Goal: Navigation & Orientation: Find specific page/section

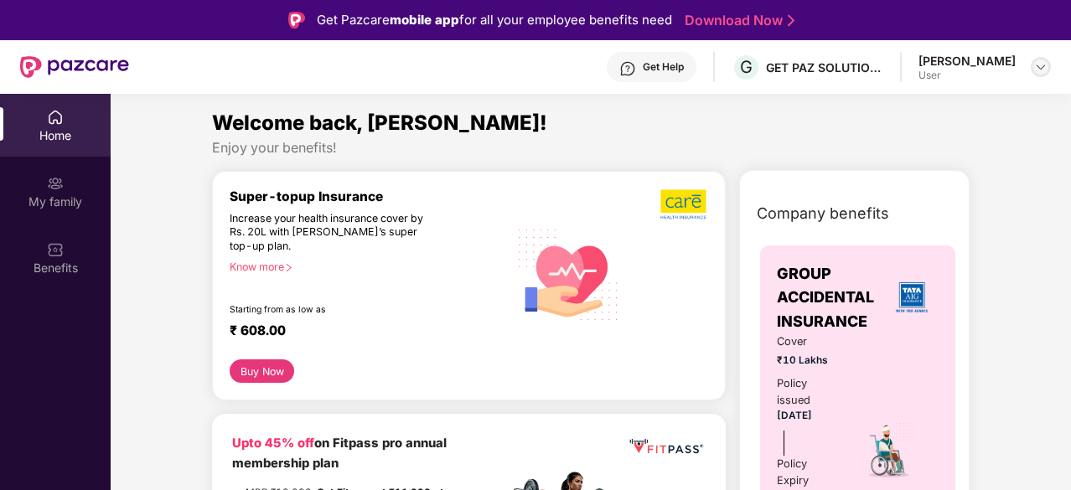
drag, startPoint x: 0, startPoint y: 0, endPoint x: 1041, endPoint y: 59, distance: 1042.7
click at [1041, 59] on div at bounding box center [1041, 67] width 20 height 20
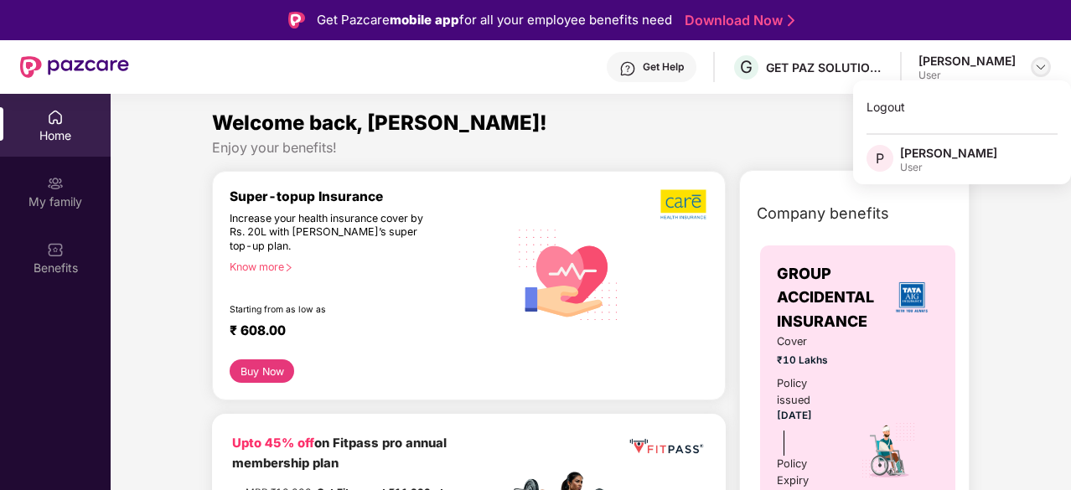
click at [1039, 64] on img at bounding box center [1040, 66] width 13 height 13
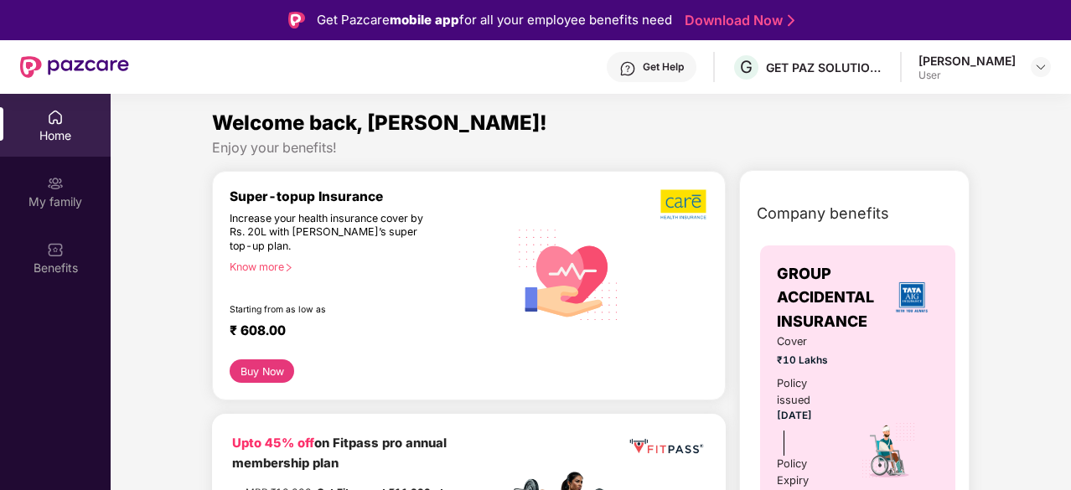
click at [632, 150] on div "Enjoy your benefits!" at bounding box center [591, 148] width 758 height 18
click at [54, 120] on img at bounding box center [55, 117] width 17 height 17
click at [58, 260] on div "Benefits" at bounding box center [55, 268] width 111 height 17
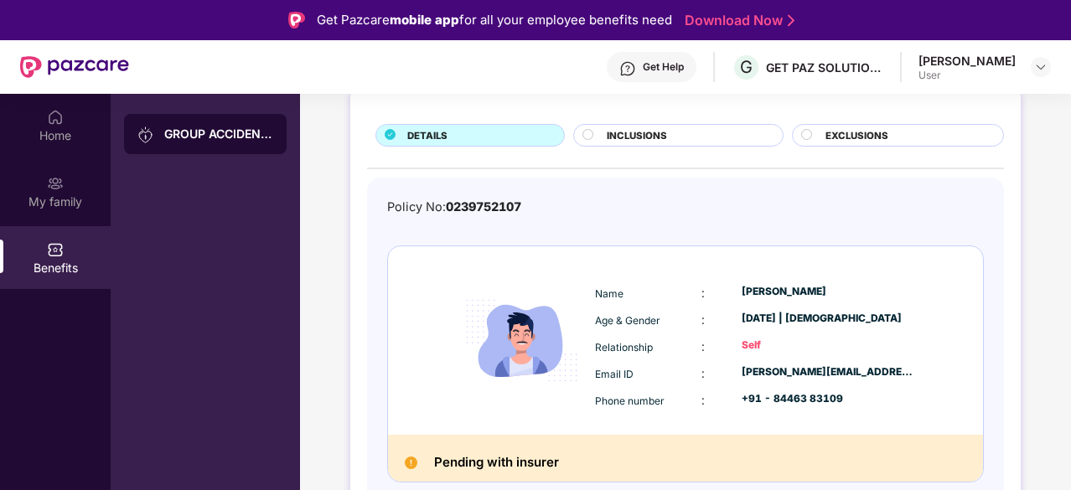
scroll to position [94, 0]
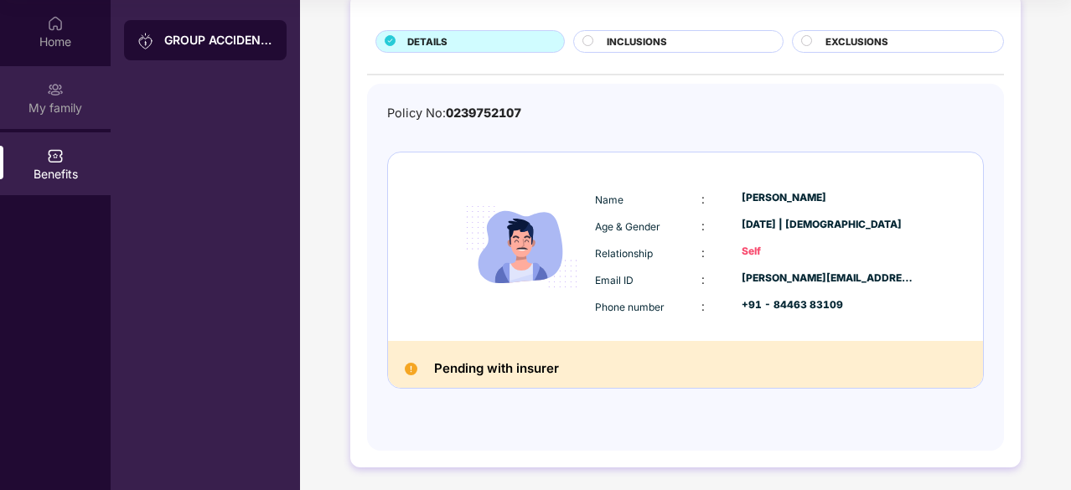
click at [49, 112] on div "My family" at bounding box center [55, 108] width 111 height 17
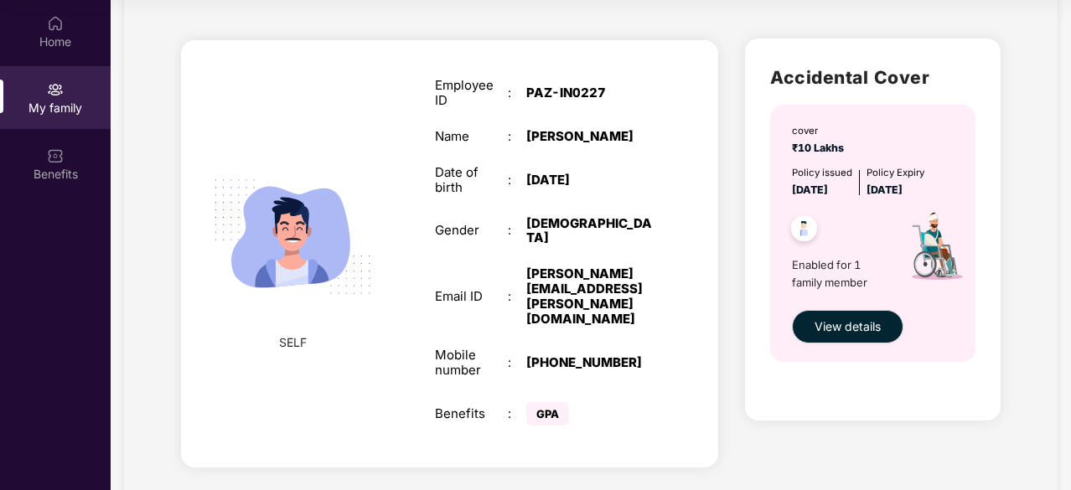
scroll to position [0, 0]
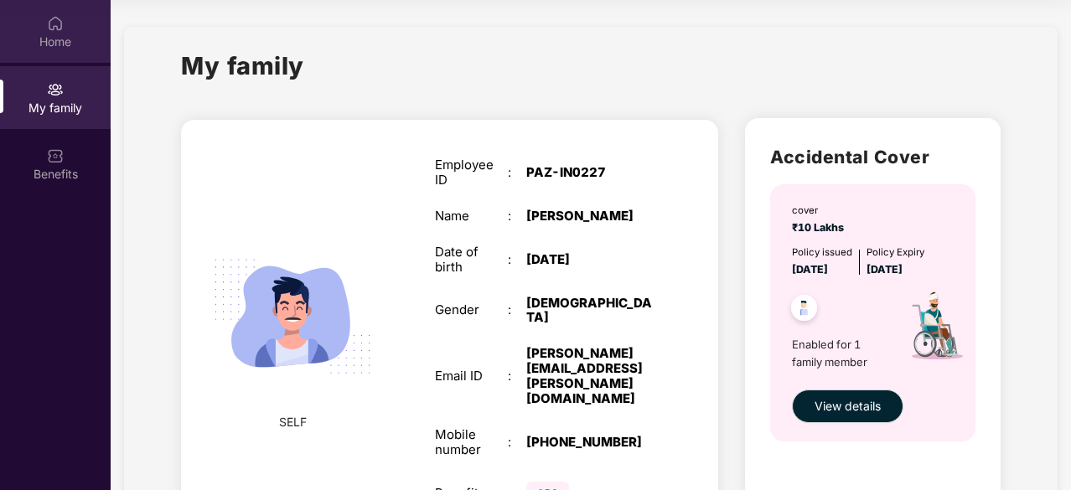
click at [42, 34] on div "Home" at bounding box center [55, 42] width 111 height 17
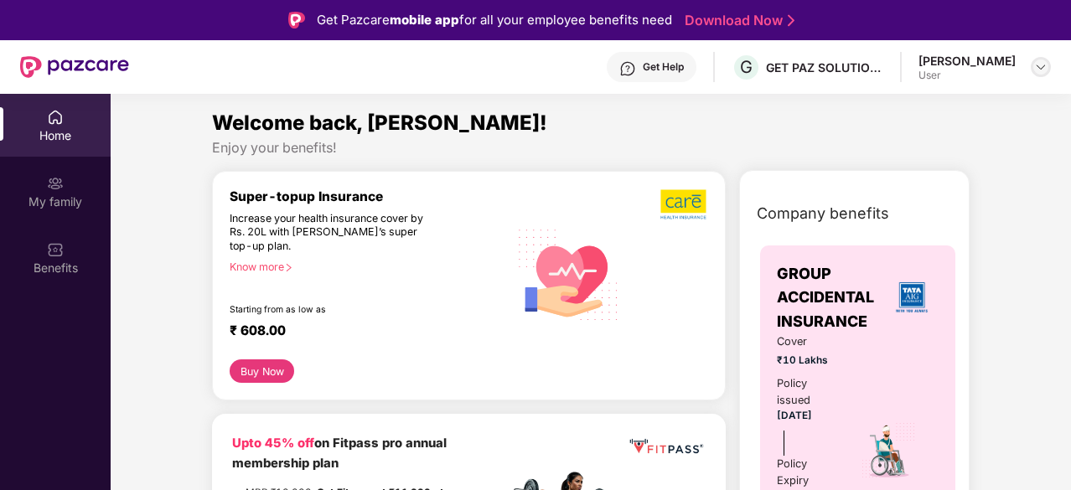
click at [1049, 62] on div at bounding box center [1041, 67] width 20 height 20
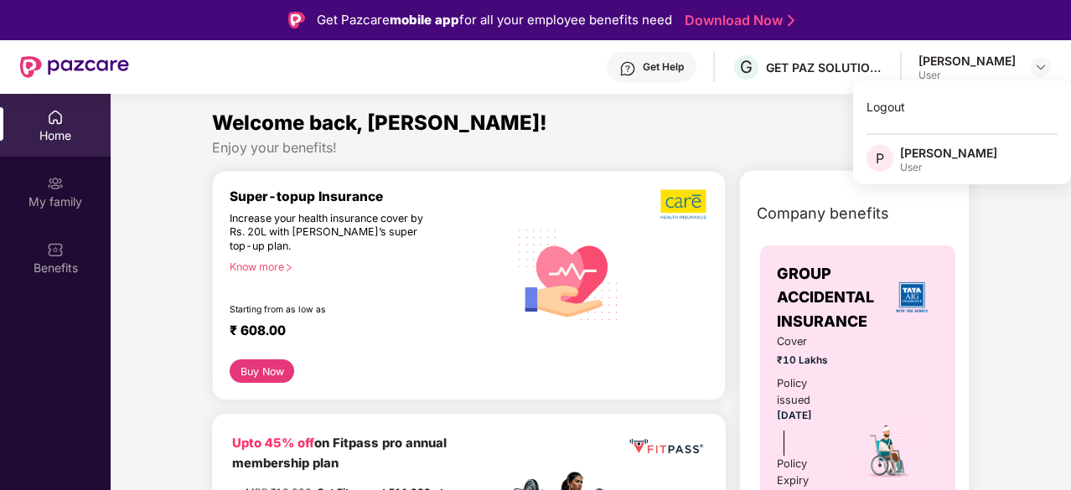
click at [936, 163] on div "User" at bounding box center [948, 167] width 97 height 13
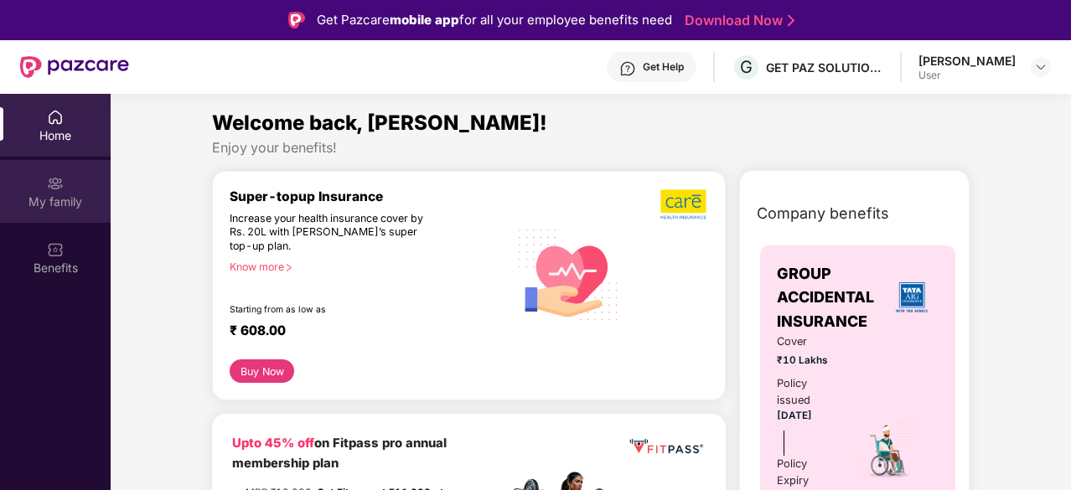
click at [51, 196] on div "My family" at bounding box center [55, 202] width 111 height 17
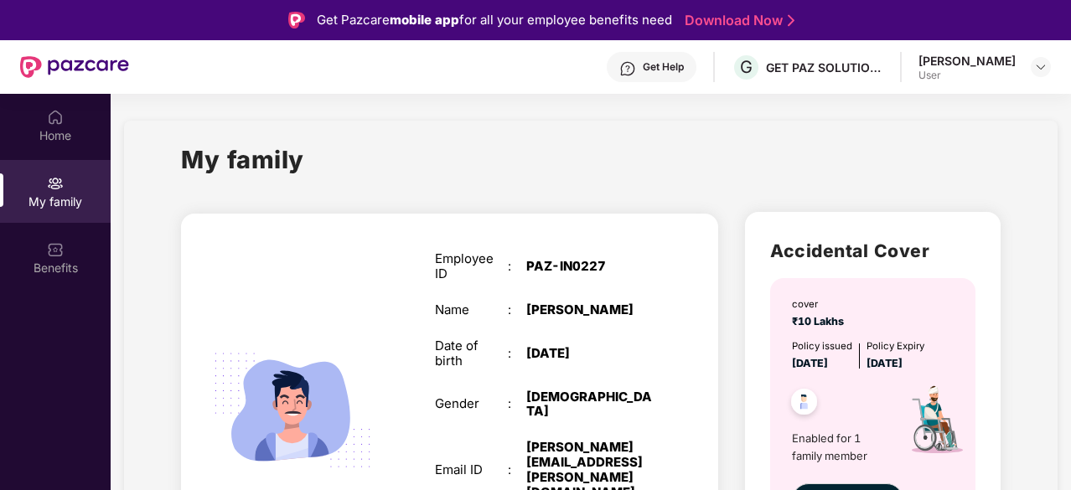
click at [5, 189] on div "My family" at bounding box center [55, 191] width 111 height 63
click at [1039, 68] on img at bounding box center [1040, 66] width 13 height 13
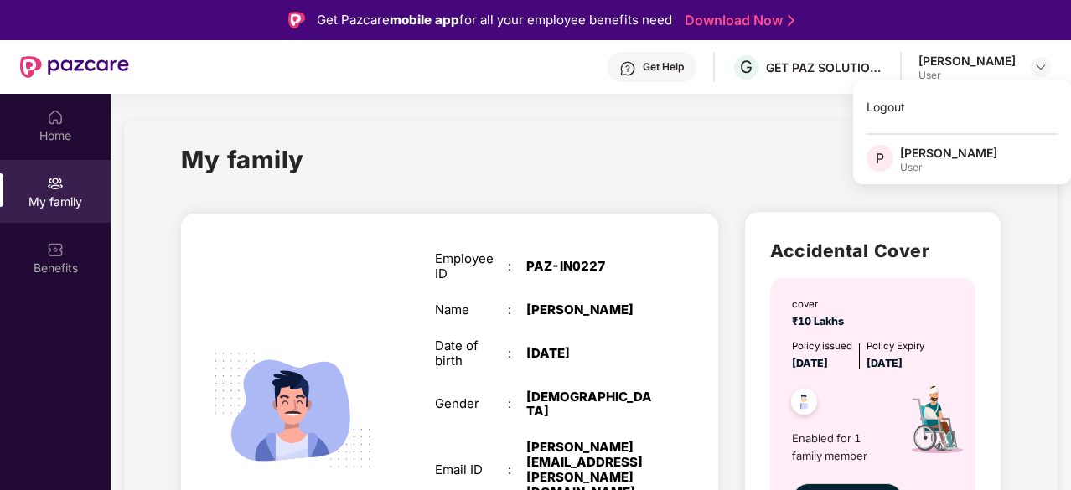
click at [661, 199] on div "SELF Employee ID : PAZ-IN0227 Name : [PERSON_NAME] Date of birth : [DEMOGRAPHIC…" at bounding box center [450, 431] width 564 height 464
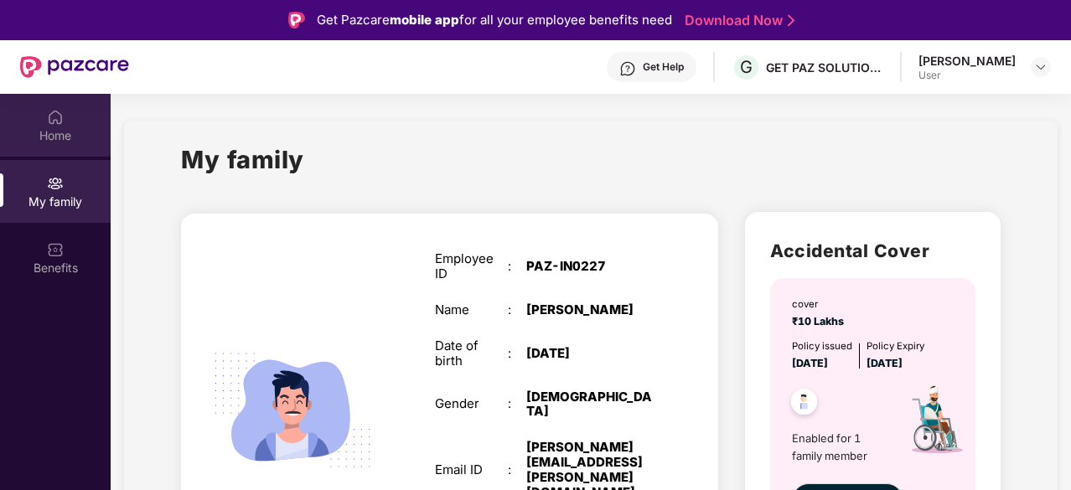
click at [81, 116] on div "Home" at bounding box center [55, 125] width 111 height 63
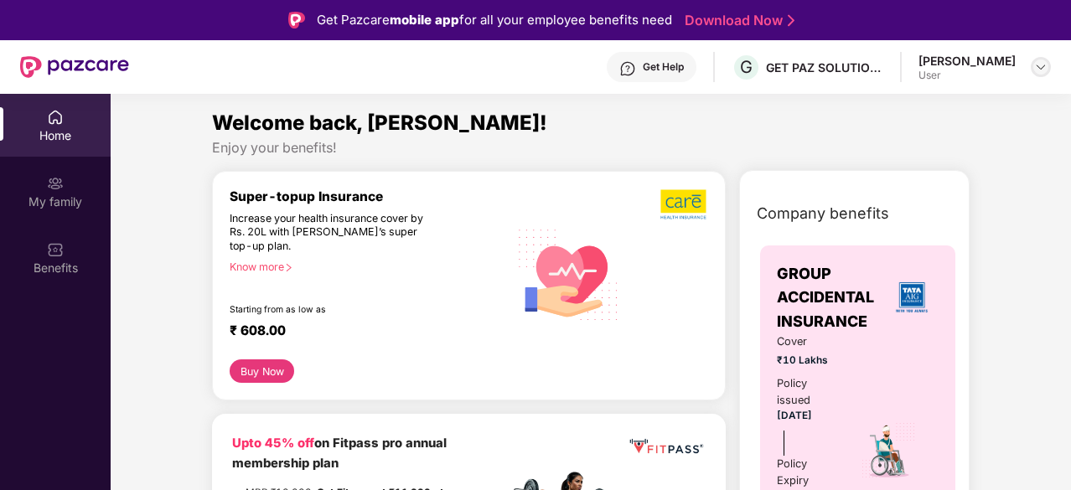
click at [1039, 63] on img at bounding box center [1040, 66] width 13 height 13
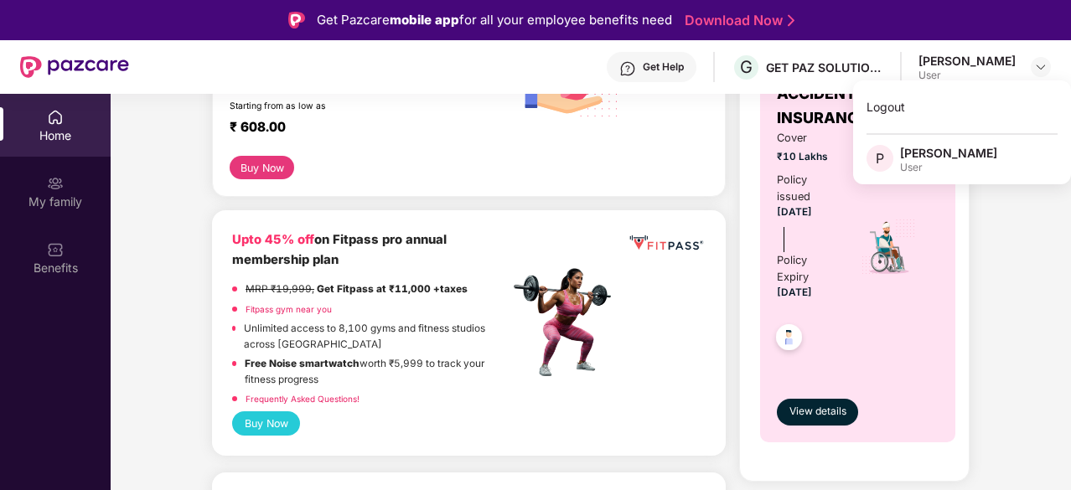
scroll to position [205, 0]
click at [822, 417] on span "View details" at bounding box center [818, 411] width 57 height 16
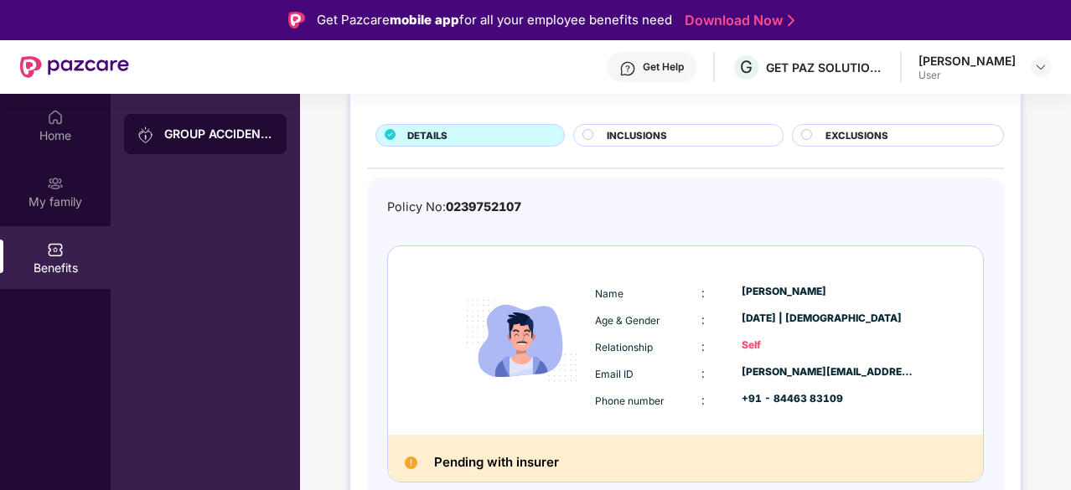
scroll to position [0, 0]
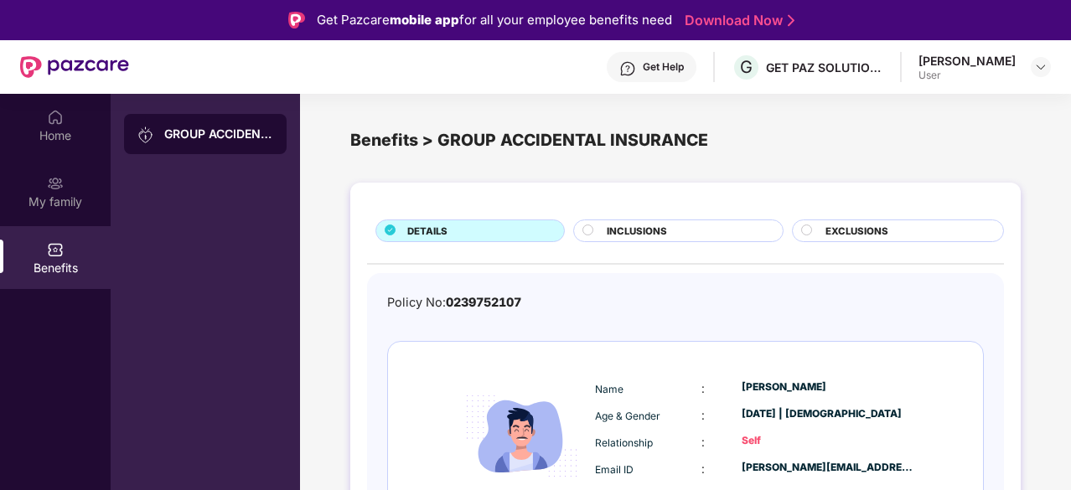
click at [688, 229] on div "INCLUSIONS" at bounding box center [685, 233] width 175 height 18
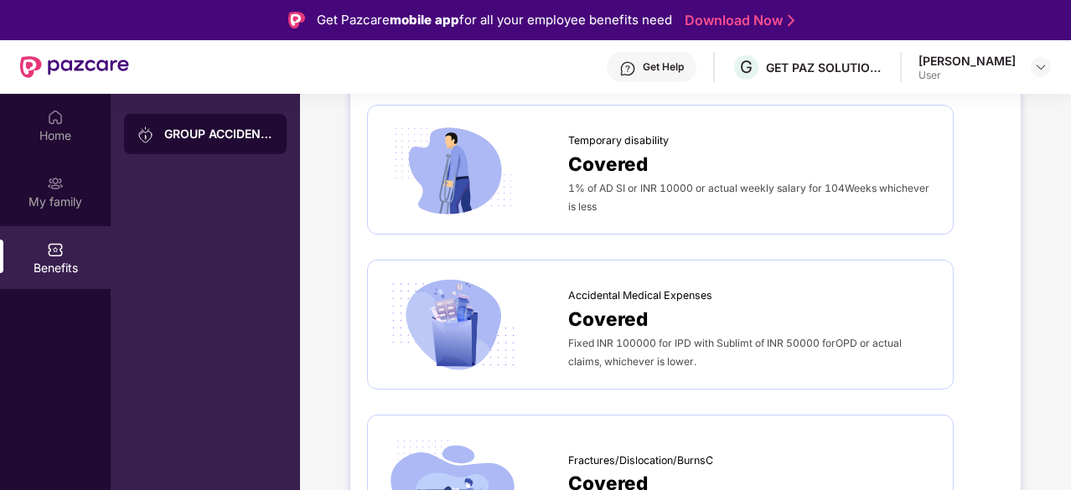
scroll to position [904, 0]
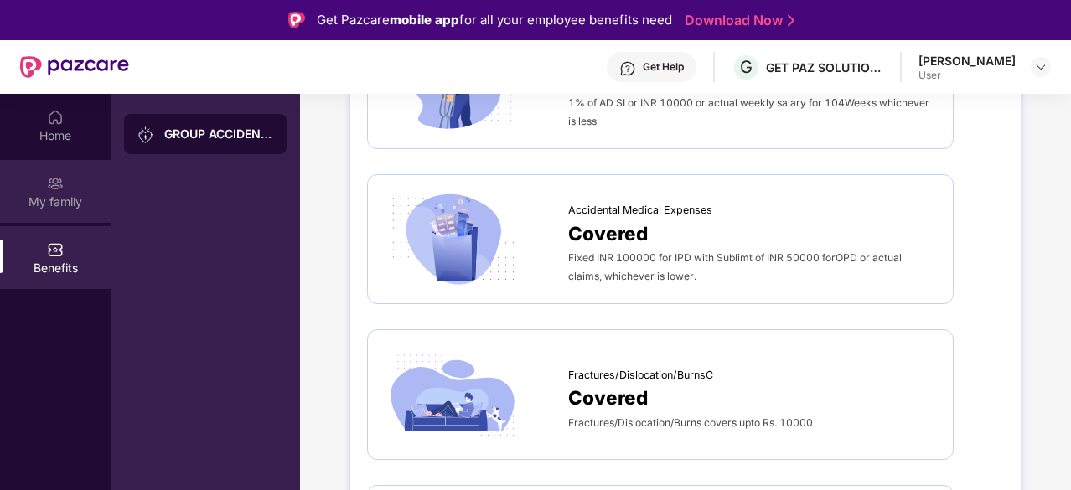
click at [52, 187] on img at bounding box center [55, 183] width 17 height 17
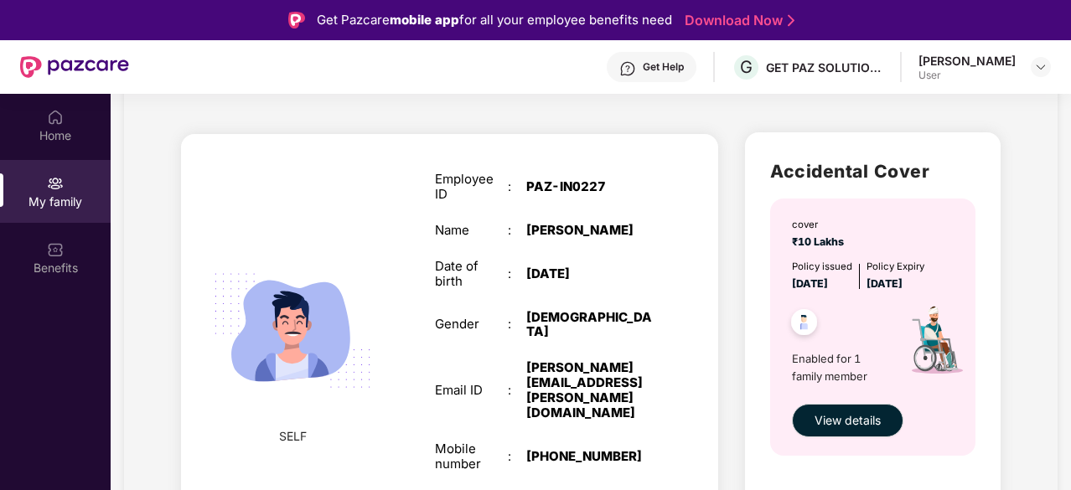
scroll to position [0, 0]
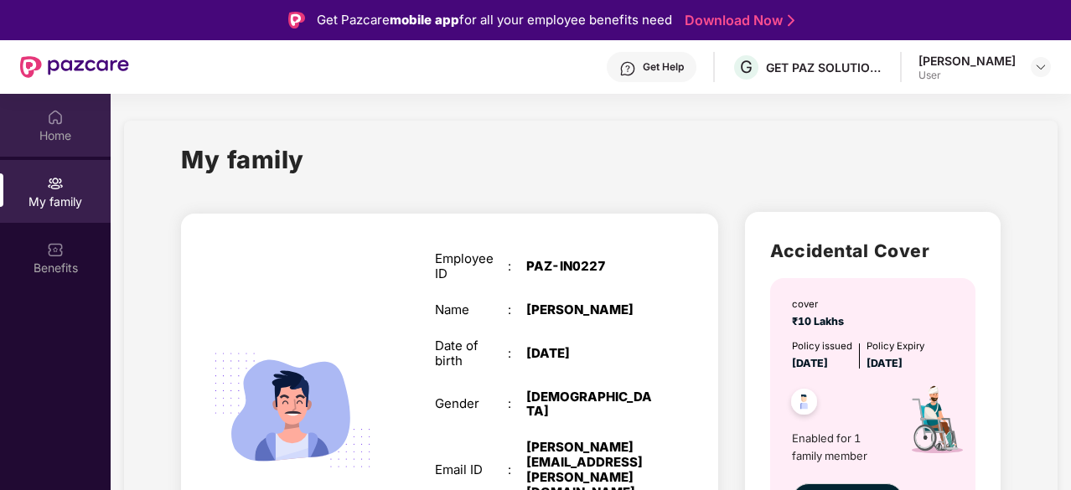
click at [51, 118] on img at bounding box center [55, 117] width 17 height 17
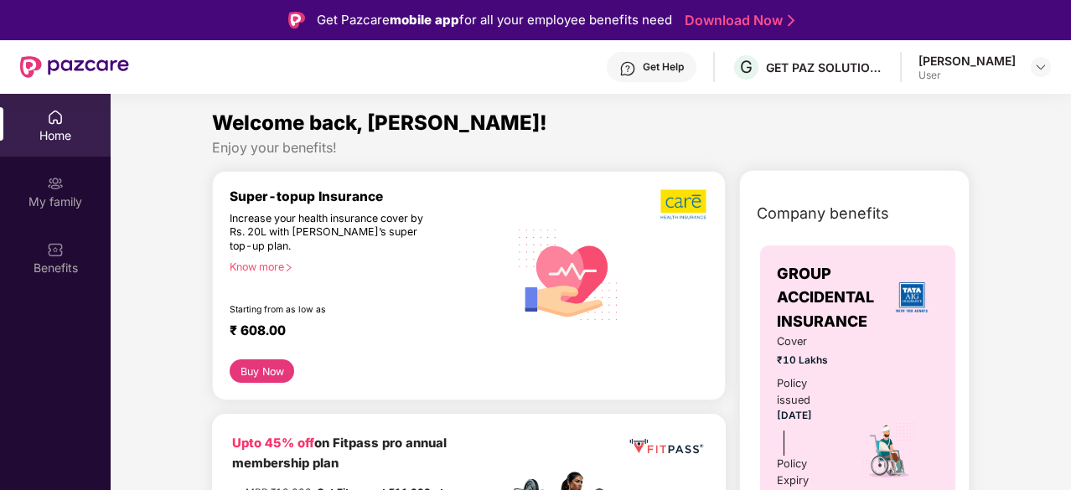
click at [277, 271] on div "Know more" at bounding box center [364, 267] width 269 height 12
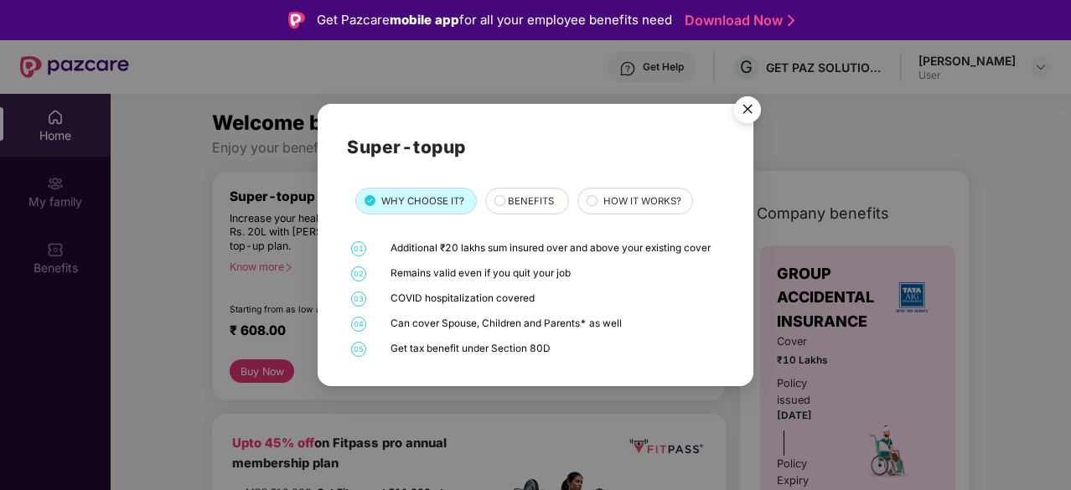
click at [747, 106] on img "Close" at bounding box center [747, 112] width 47 height 47
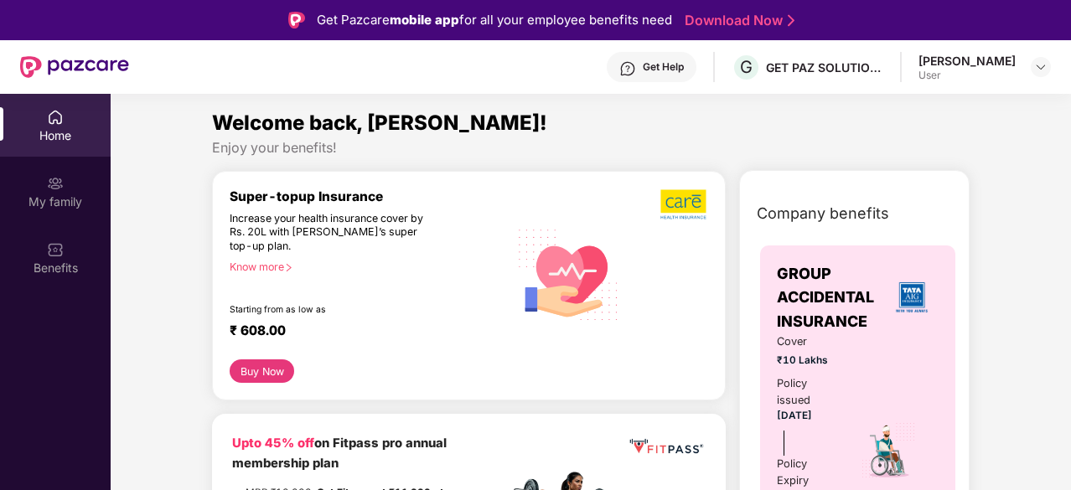
click at [747, 106] on section "Welcome back, [PERSON_NAME]! Enjoy your benefits! Super-topup Insurance Increas…" at bounding box center [591, 339] width 961 height 490
click at [748, 106] on section "Welcome back, [PERSON_NAME]! Enjoy your benefits! Super-topup Insurance Increas…" at bounding box center [591, 339] width 961 height 490
click at [1029, 63] on div "[PERSON_NAME] User" at bounding box center [985, 67] width 132 height 29
click at [1039, 65] on img at bounding box center [1040, 66] width 13 height 13
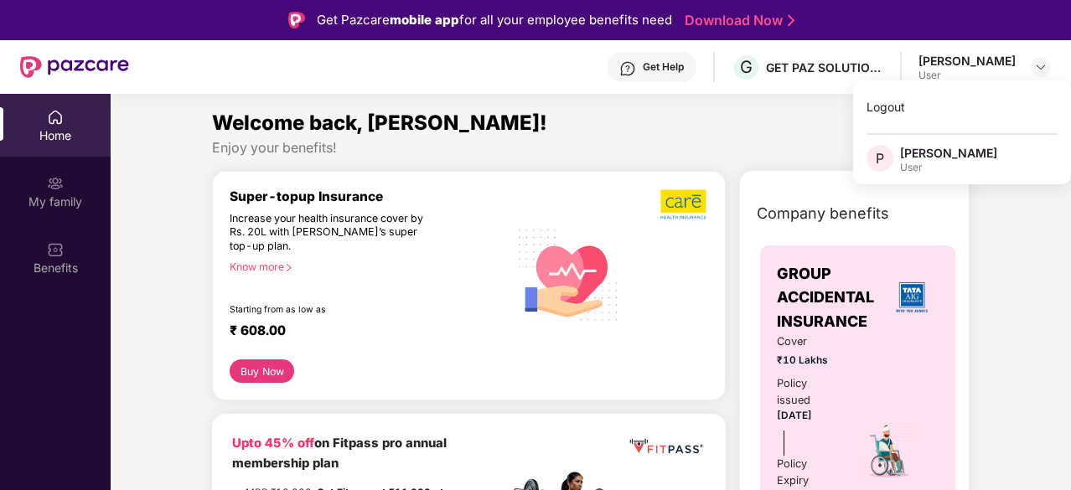
click at [57, 117] on img at bounding box center [55, 117] width 17 height 17
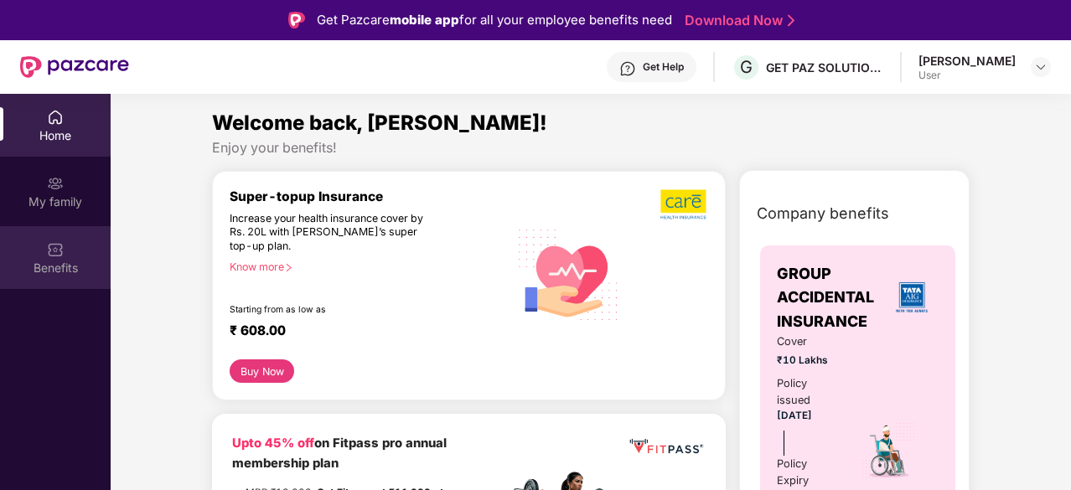
click at [64, 249] on div "Benefits" at bounding box center [55, 257] width 111 height 63
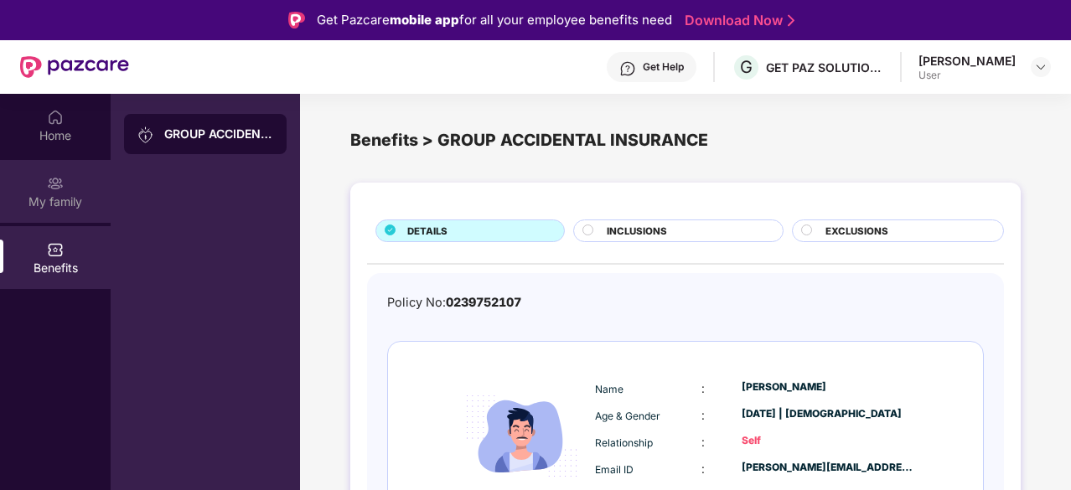
click at [55, 184] on img at bounding box center [55, 183] width 17 height 17
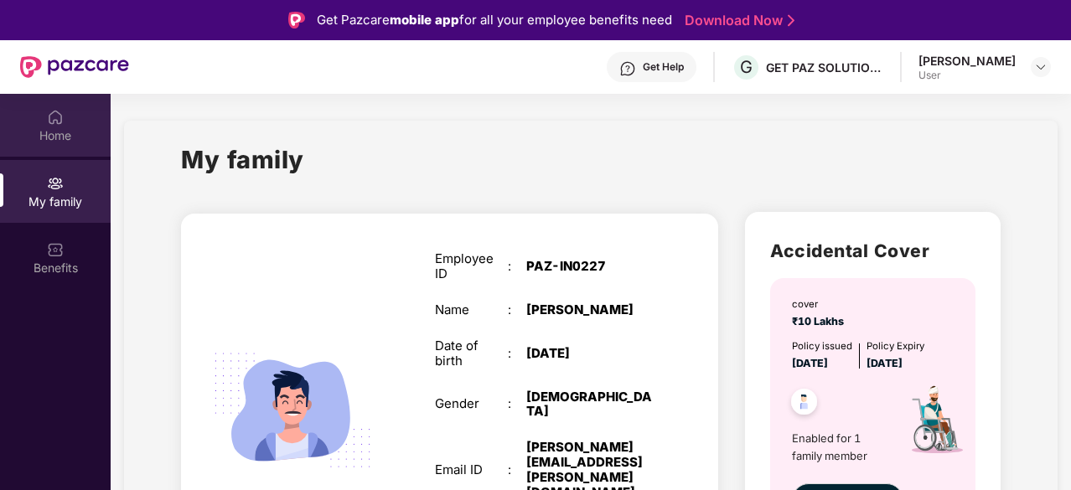
click at [34, 117] on div "Home" at bounding box center [55, 125] width 111 height 63
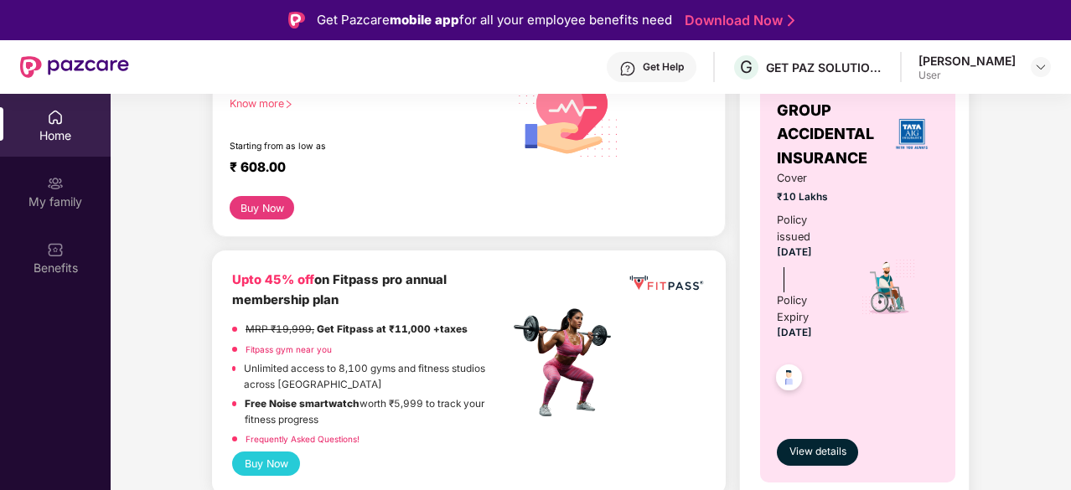
scroll to position [163, 0]
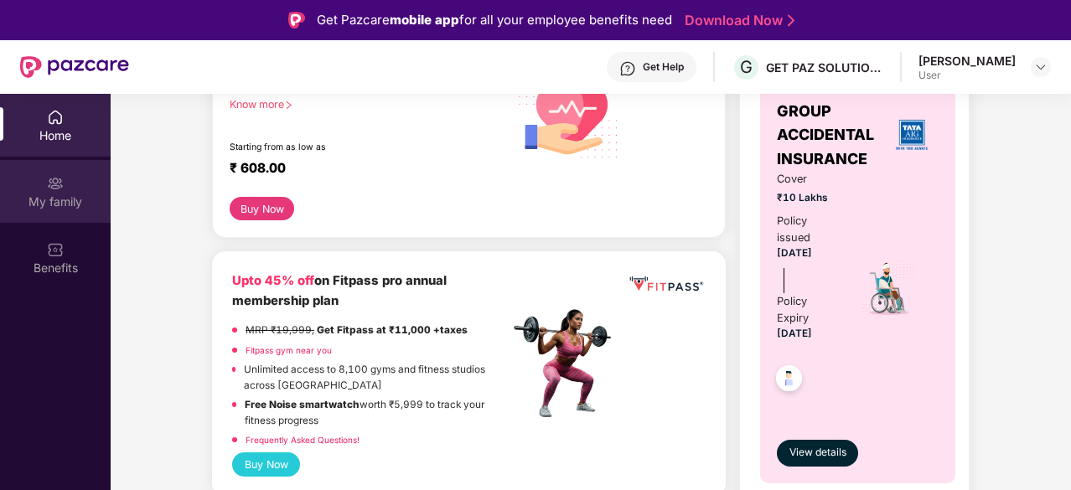
click at [54, 185] on img at bounding box center [55, 183] width 17 height 17
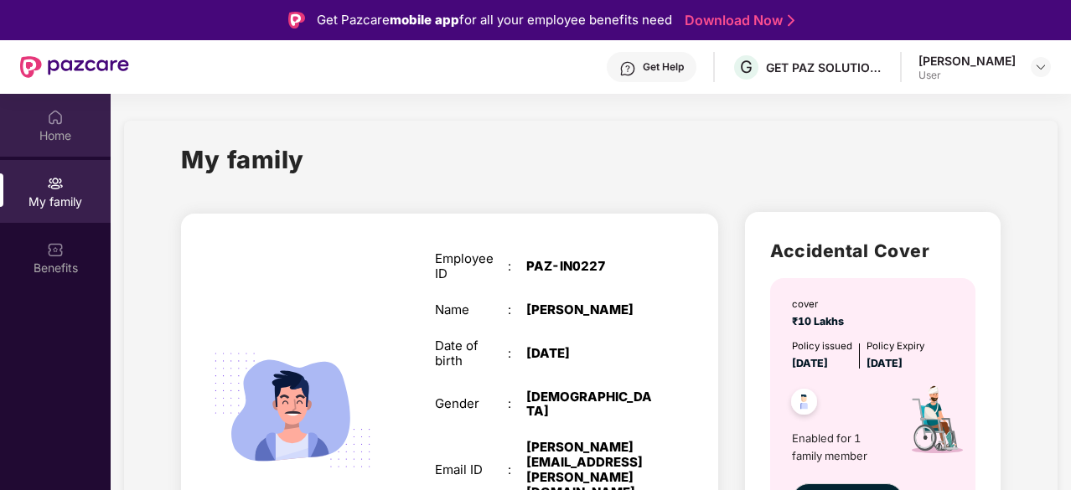
click at [39, 129] on div "Home" at bounding box center [55, 135] width 111 height 17
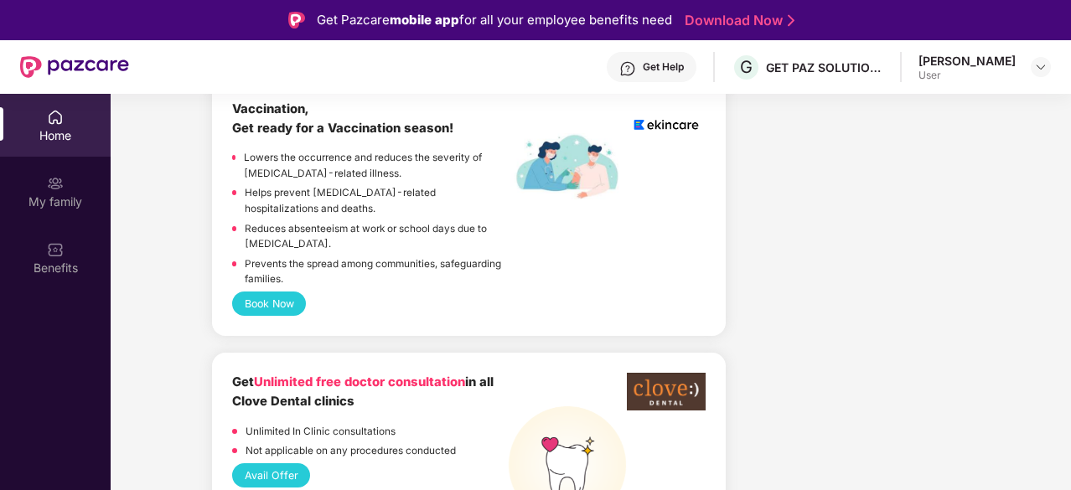
scroll to position [1041, 0]
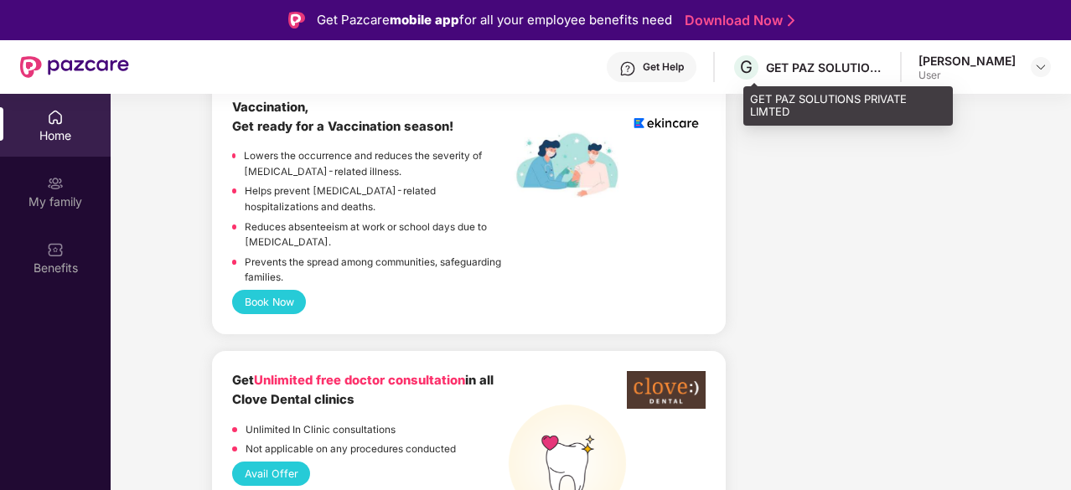
click at [883, 73] on div "GET PAZ SOLUTIONS PRIVATE LIMTED" at bounding box center [824, 68] width 117 height 16
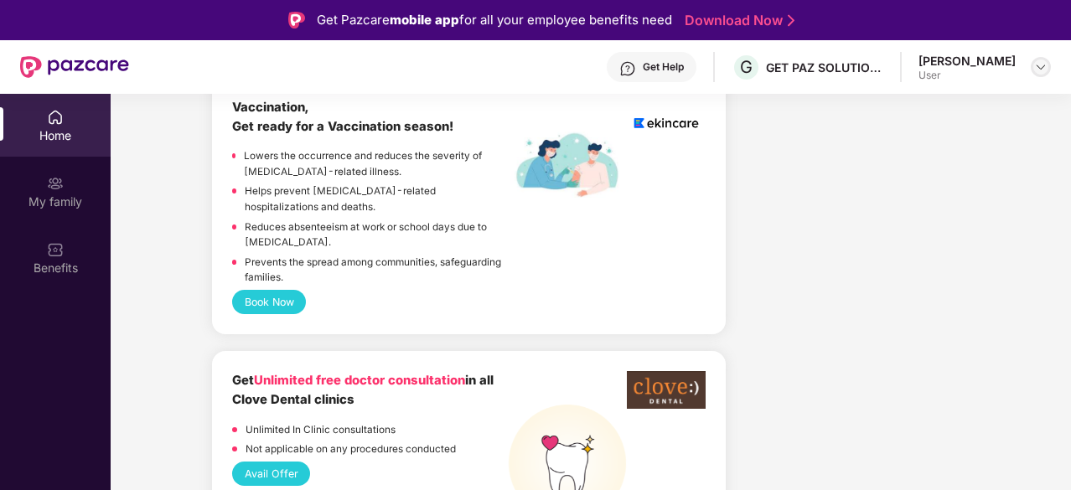
click at [1036, 75] on div at bounding box center [1041, 67] width 20 height 20
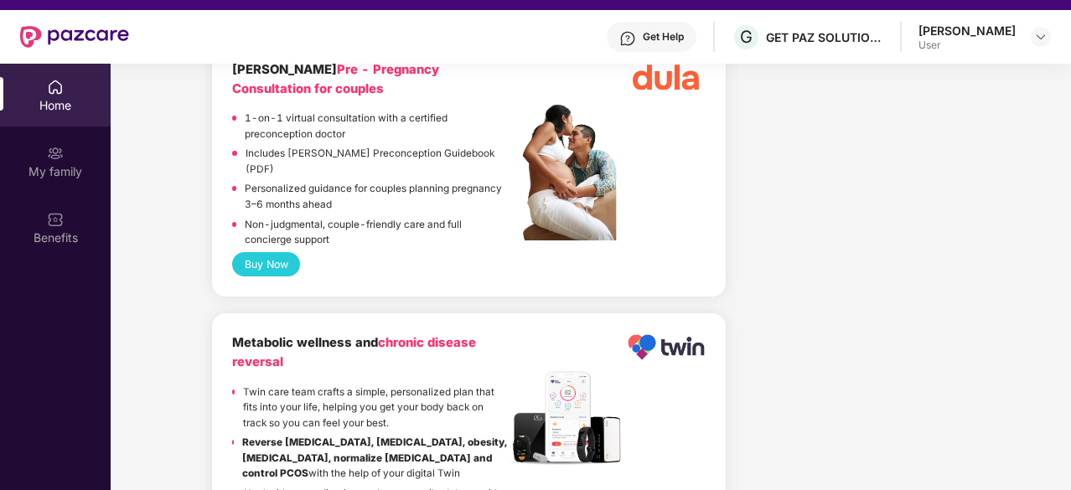
scroll to position [35, 0]
